Goal: Information Seeking & Learning: Understand process/instructions

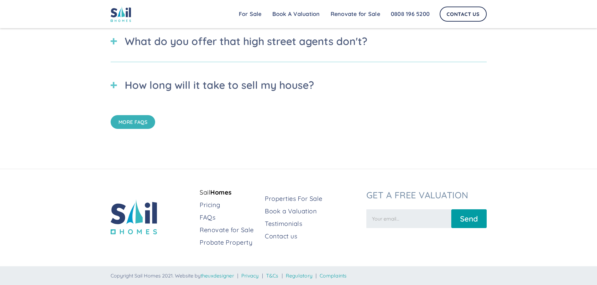
scroll to position [2253, 0]
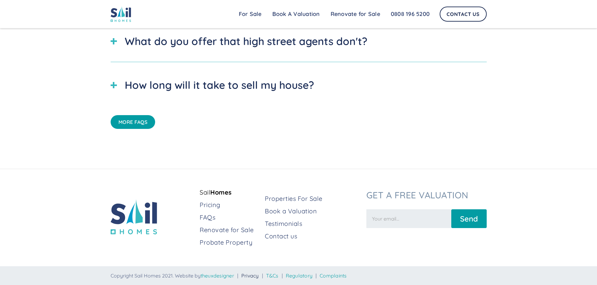
click at [255, 276] on link "Privacy" at bounding box center [250, 276] width 18 height 6
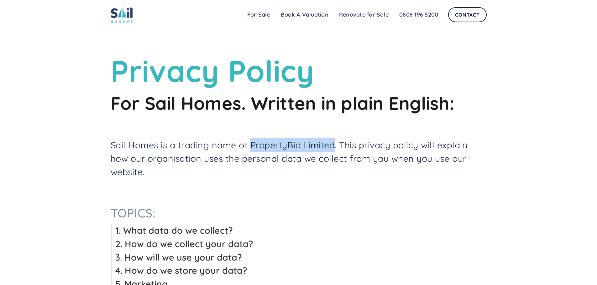
drag, startPoint x: 252, startPoint y: 145, endPoint x: 336, endPoint y: 141, distance: 84.3
click at [336, 141] on p "Sail Homes is a trading name of PropertyBid Limited. This privacy policy will e…" at bounding box center [299, 158] width 376 height 40
copy p "PropertyBid Limited"
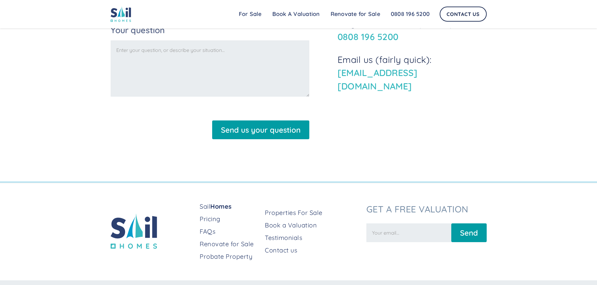
scroll to position [2628, 0]
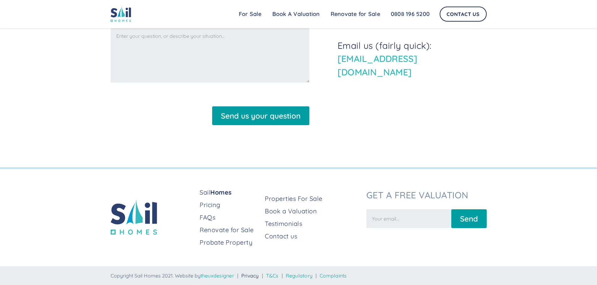
click at [257, 277] on link "Privacy" at bounding box center [250, 276] width 18 height 6
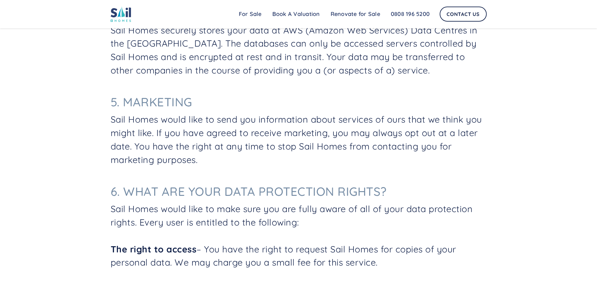
scroll to position [1002, 0]
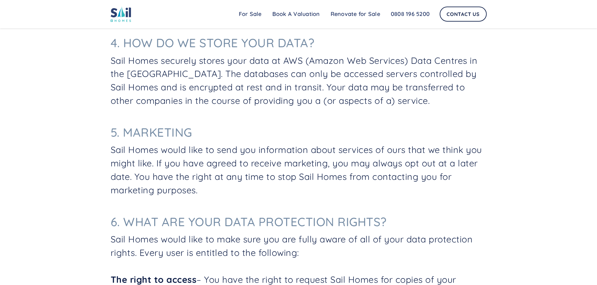
click at [111, 10] on img at bounding box center [121, 14] width 21 height 16
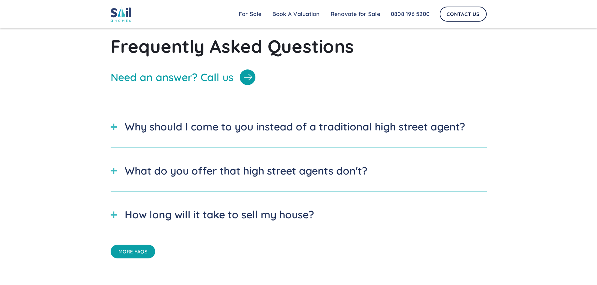
scroll to position [2253, 0]
